Goal: Information Seeking & Learning: Learn about a topic

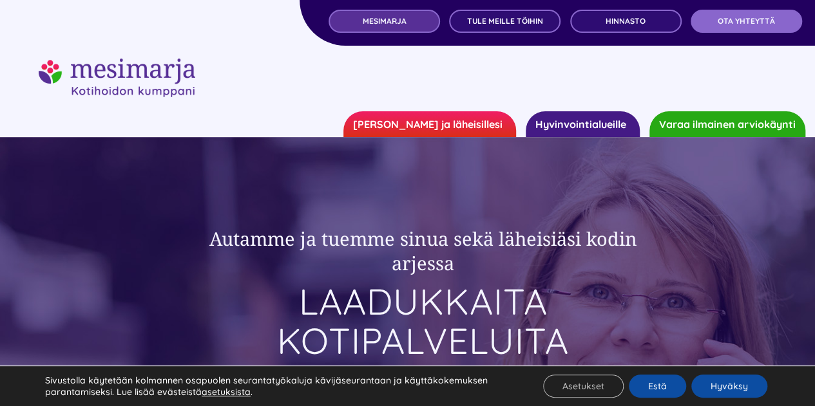
click at [406, 24] on link "MESIMARJA" at bounding box center [383, 21] width 111 height 23
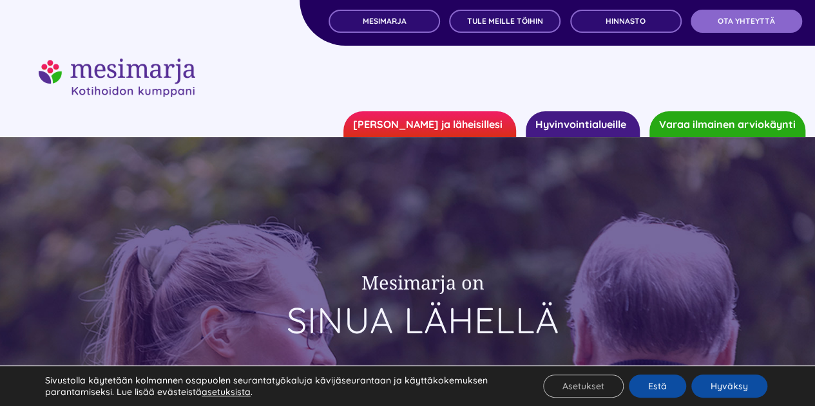
click at [492, 121] on link "[PERSON_NAME] ja läheisillesi" at bounding box center [429, 124] width 173 height 26
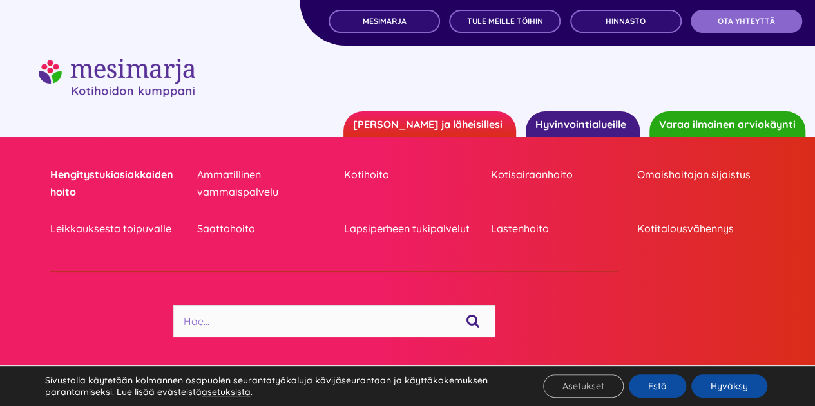
click at [66, 191] on link "Hengitystukiasiakkaiden hoito" at bounding box center [114, 183] width 128 height 35
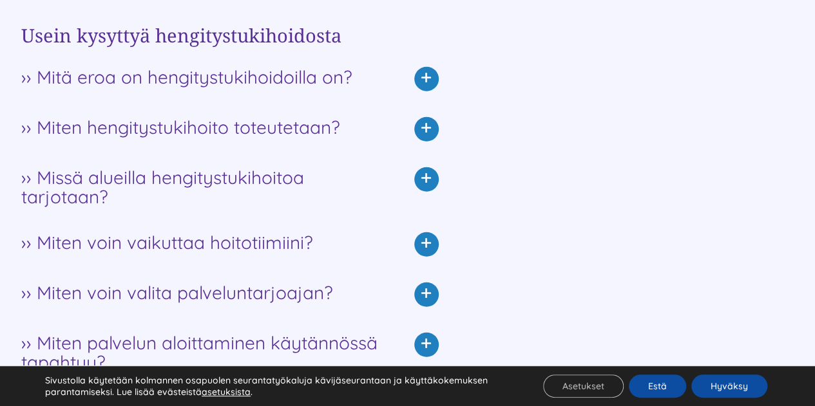
scroll to position [1673, 0]
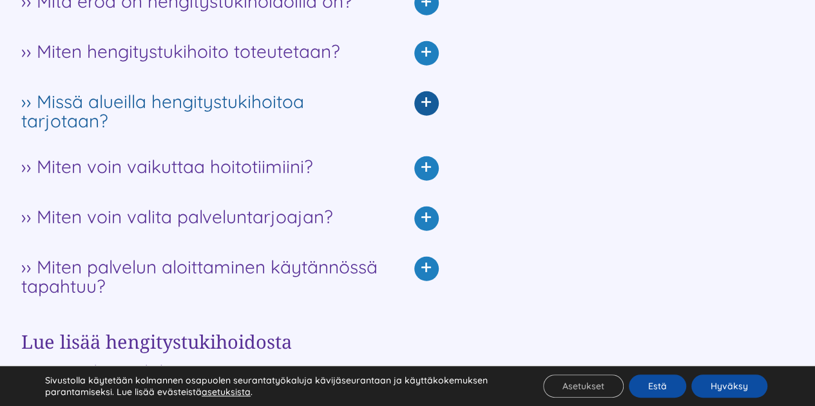
click at [283, 120] on span "›› Missä alueilla hengitystukihoitoa tarjotaan?" at bounding box center [203, 111] width 365 height 39
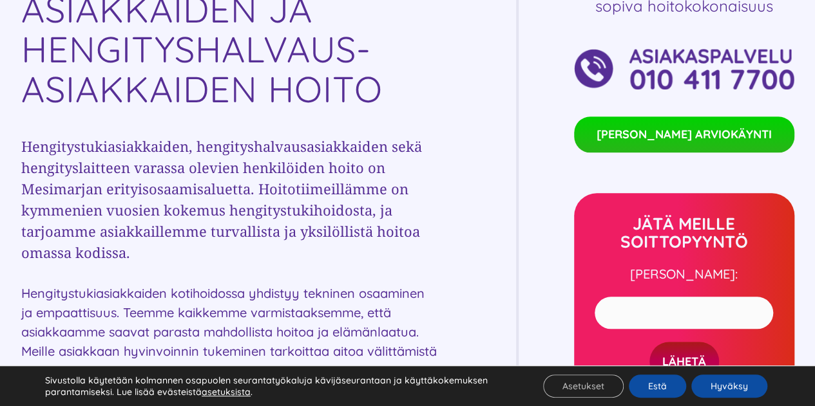
scroll to position [514, 0]
